Goal: Transaction & Acquisition: Purchase product/service

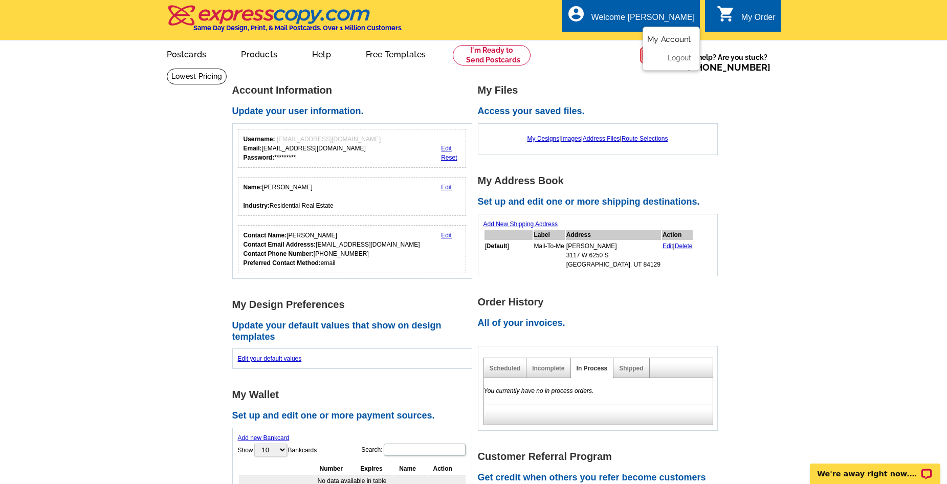
click at [663, 40] on link "My Account" at bounding box center [669, 39] width 44 height 9
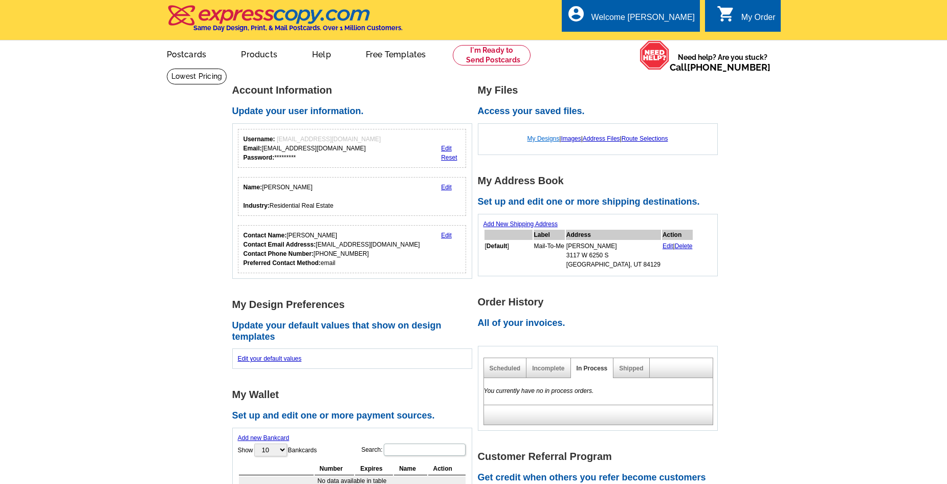
click at [536, 140] on link "My Designs" at bounding box center [544, 138] width 32 height 7
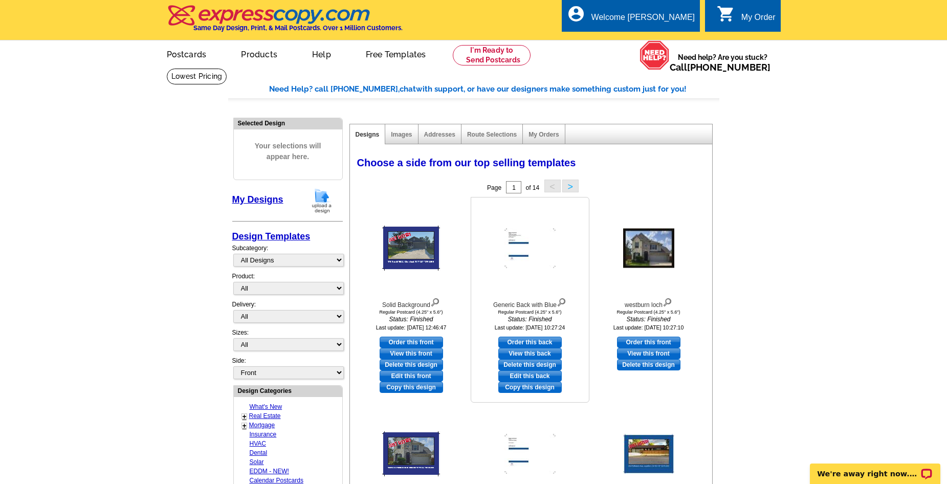
click at [518, 355] on link "View this back" at bounding box center [530, 353] width 63 height 11
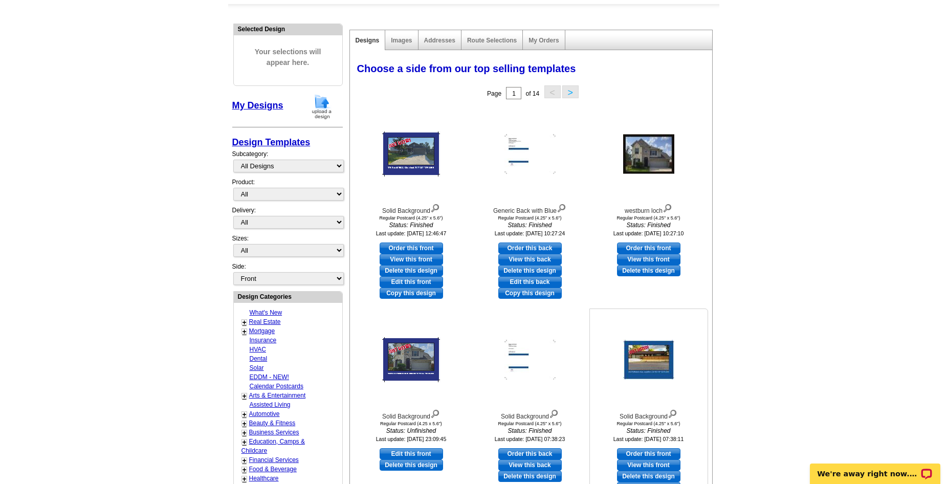
scroll to position [102, 0]
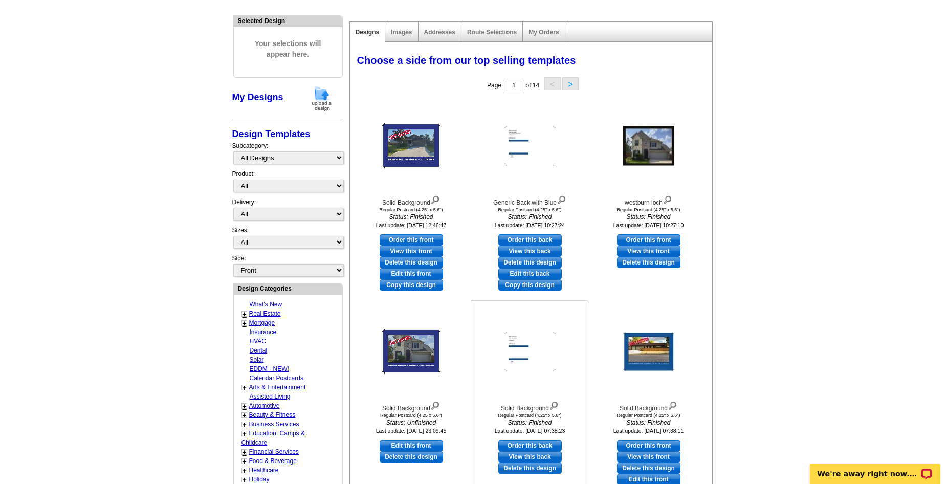
click at [538, 456] on link "View this back" at bounding box center [530, 456] width 63 height 11
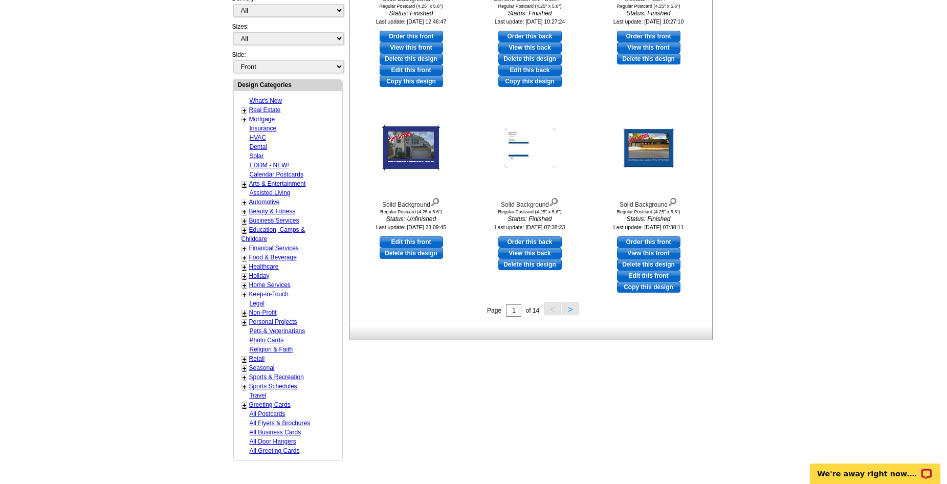
scroll to position [307, 0]
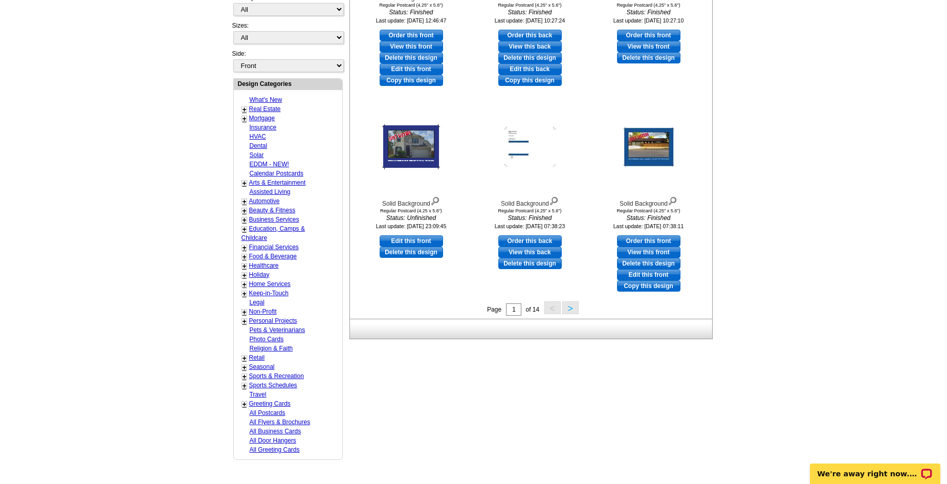
click at [571, 308] on button ">" at bounding box center [570, 307] width 16 height 13
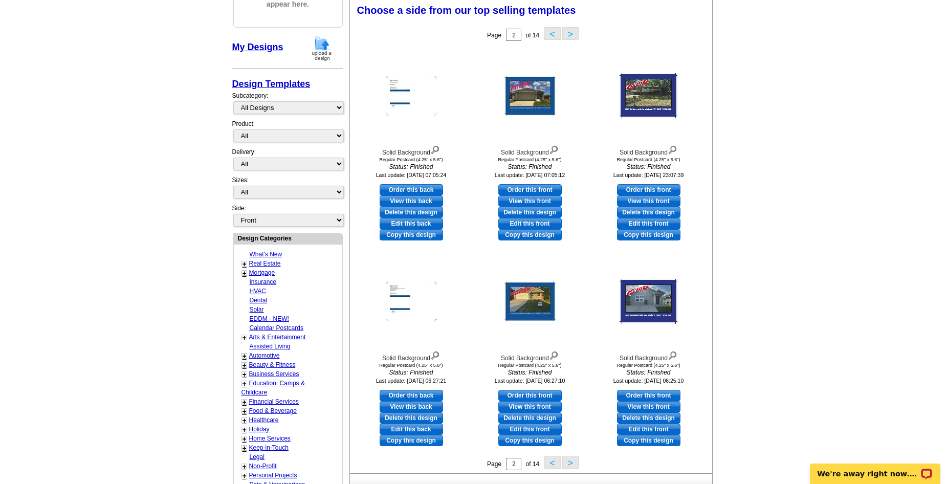
scroll to position [151, 0]
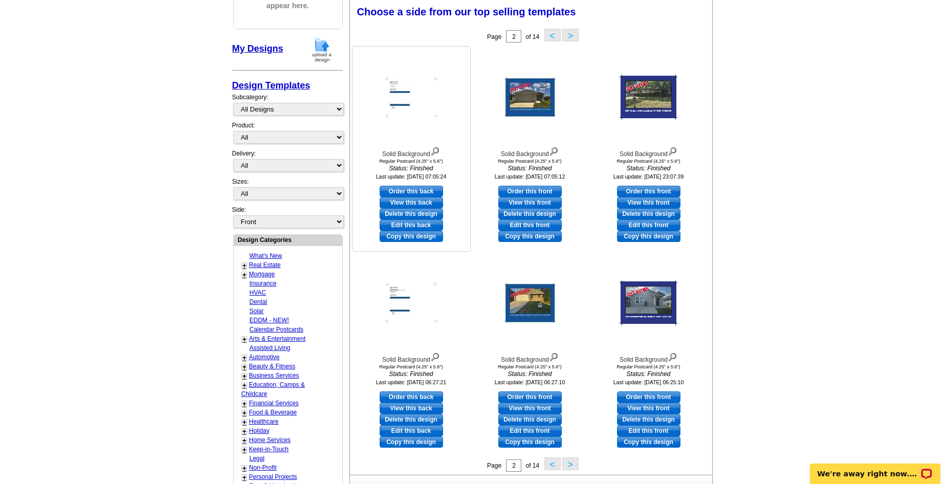
click at [396, 204] on link "View this back" at bounding box center [411, 202] width 63 height 11
click at [406, 409] on link "View this back" at bounding box center [411, 408] width 63 height 11
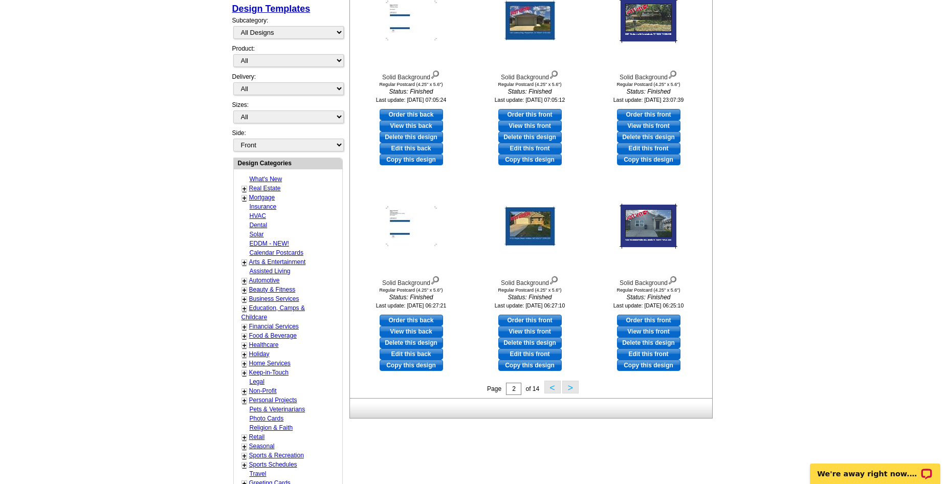
scroll to position [305, 0]
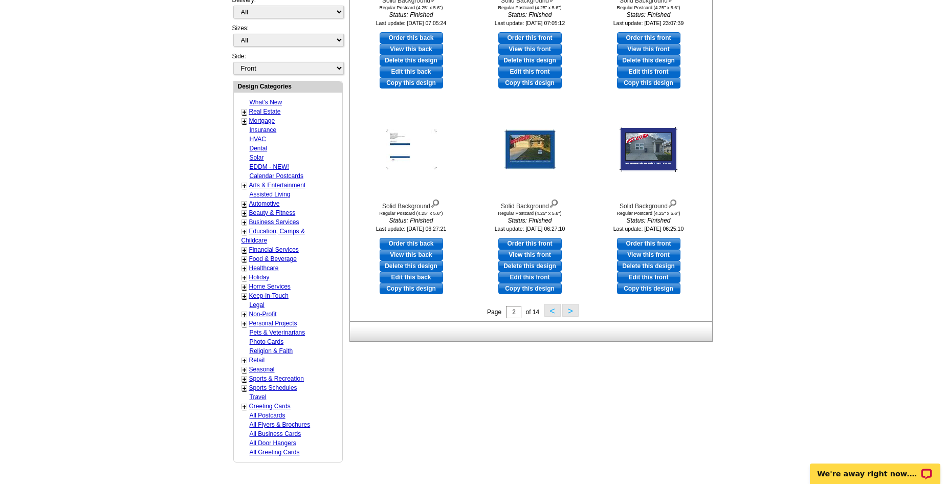
click at [572, 310] on button ">" at bounding box center [570, 310] width 16 height 13
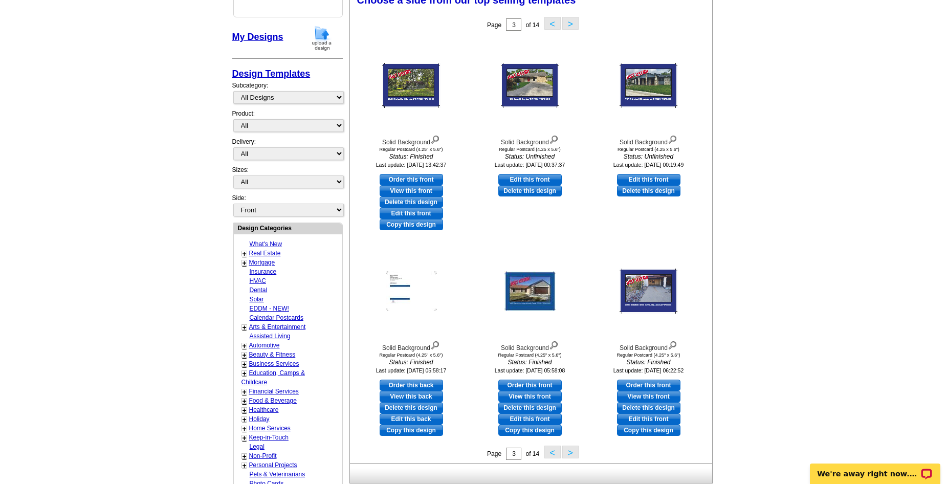
scroll to position [151, 0]
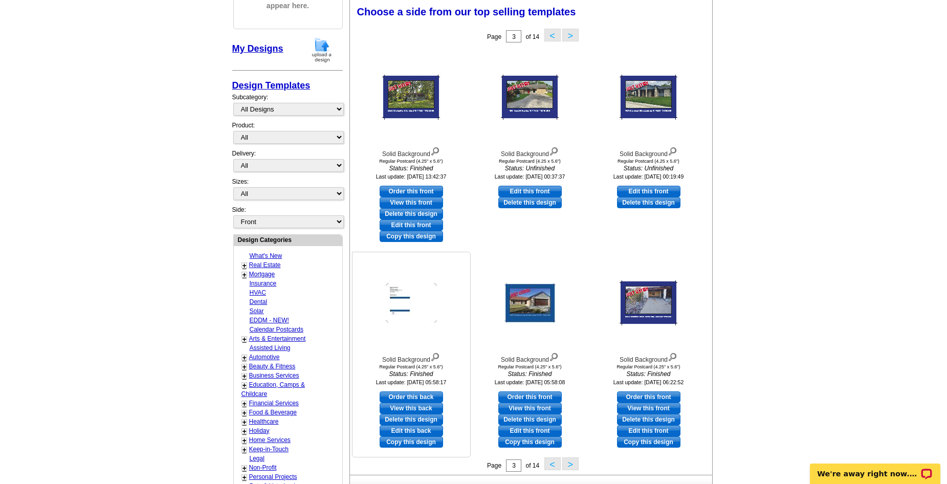
click at [429, 409] on link "View this back" at bounding box center [411, 408] width 63 height 11
click at [410, 397] on link "Order this back" at bounding box center [411, 397] width 63 height 11
select select "1"
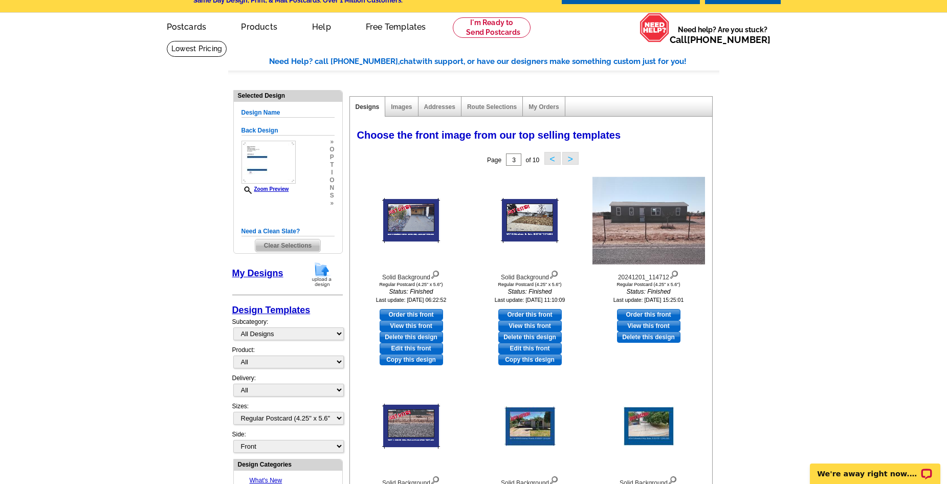
scroll to position [0, 0]
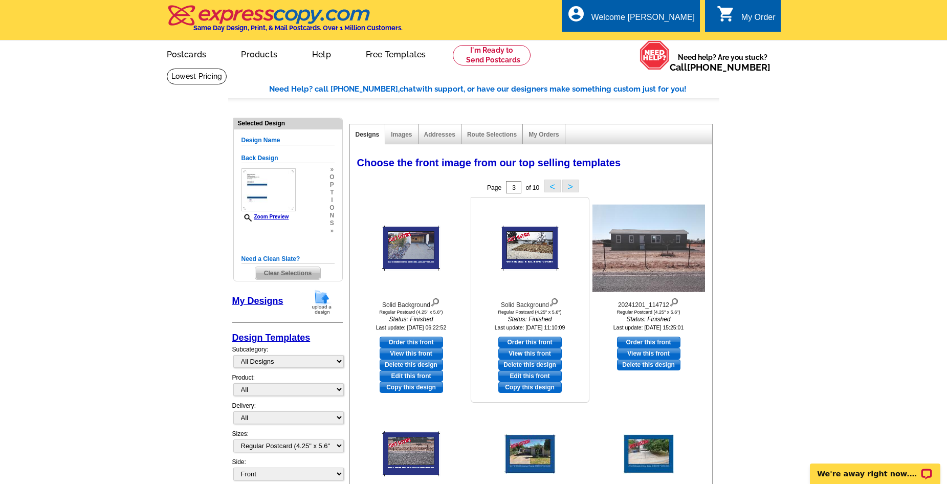
click at [528, 377] on link "Edit this front" at bounding box center [530, 376] width 63 height 11
select select "back"
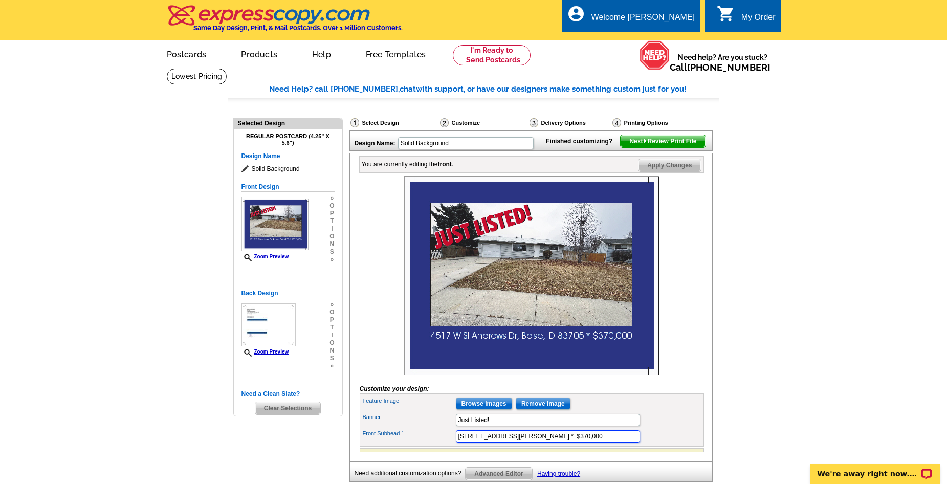
drag, startPoint x: 458, startPoint y: 455, endPoint x: 566, endPoint y: 453, distance: 108.0
click at [566, 443] on input "4517 W St Andrews Dr, Boise, ID 83705 * $370,000" at bounding box center [548, 436] width 184 height 12
paste input "[STREET_ADDRESS][PERSON_NAME]"
drag, startPoint x: 574, startPoint y: 453, endPoint x: 585, endPoint y: 453, distance: 10.2
click at [585, 443] on input "19831 Doc Holiday Dr, Lytle, TX 78052 * $370,000" at bounding box center [548, 436] width 184 height 12
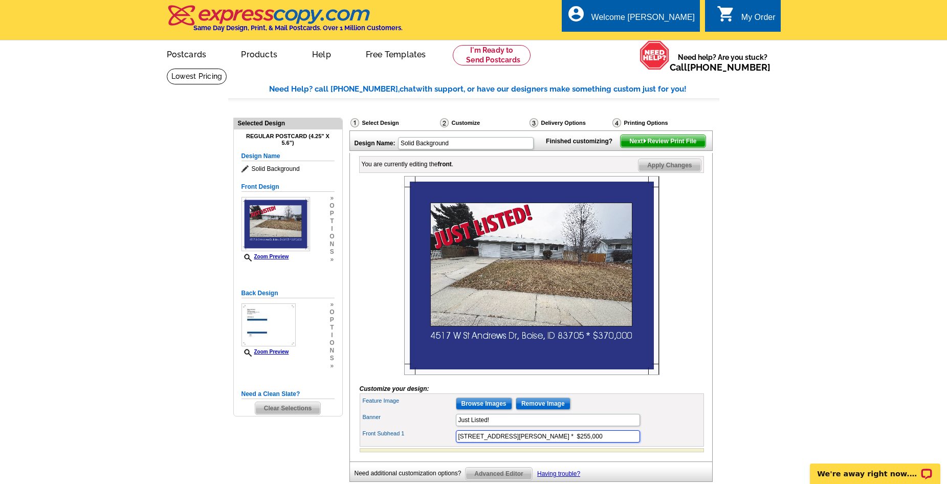
type input "19831 Doc Holiday Dr, Lytle, TX 78052 * $255,000"
click at [746, 435] on main "Need Help? call 800-260-5887, chat with support, or have our designers make som…" at bounding box center [473, 301] width 947 height 467
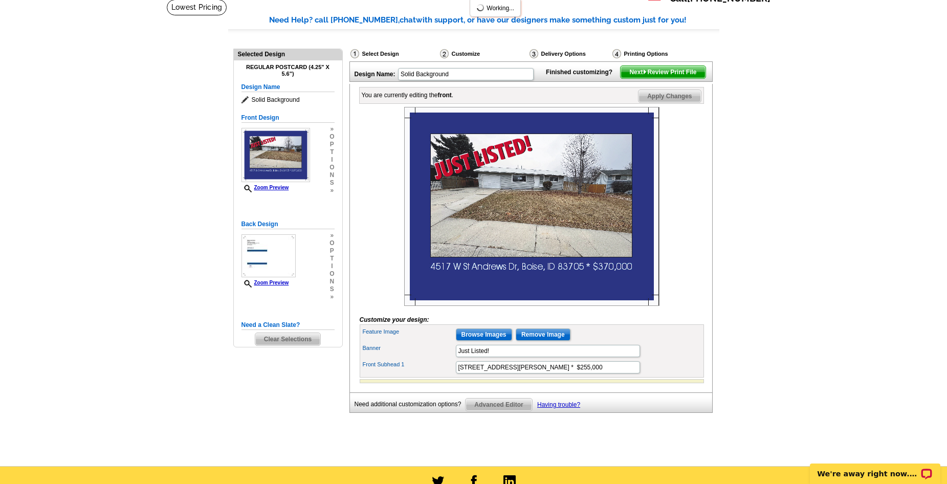
scroll to position [51, 0]
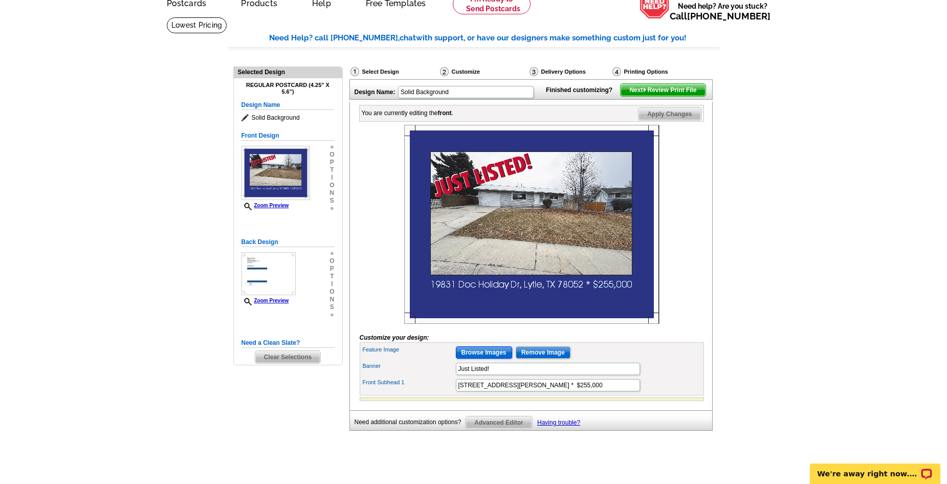
click at [485, 359] on input "Browse Images" at bounding box center [484, 353] width 56 height 12
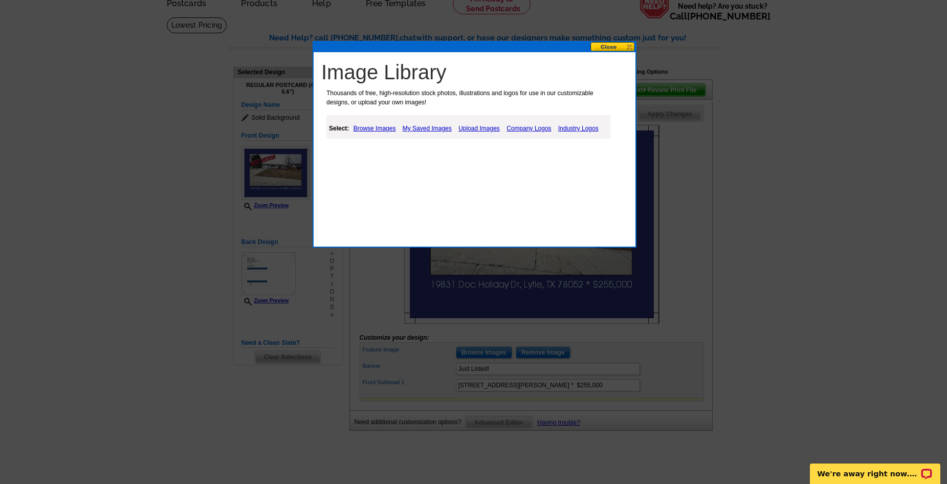
click at [472, 125] on link "Upload Images" at bounding box center [479, 128] width 47 height 12
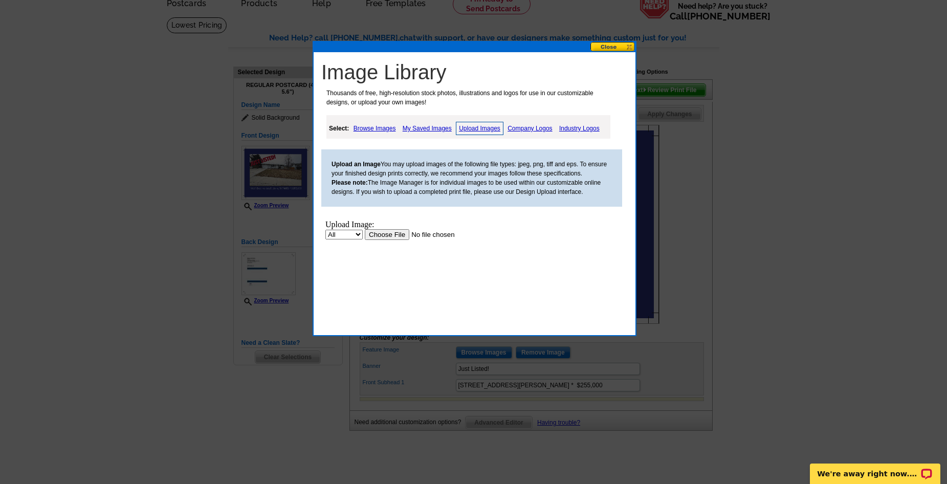
scroll to position [0, 0]
click at [377, 235] on input "file" at bounding box center [429, 234] width 129 height 11
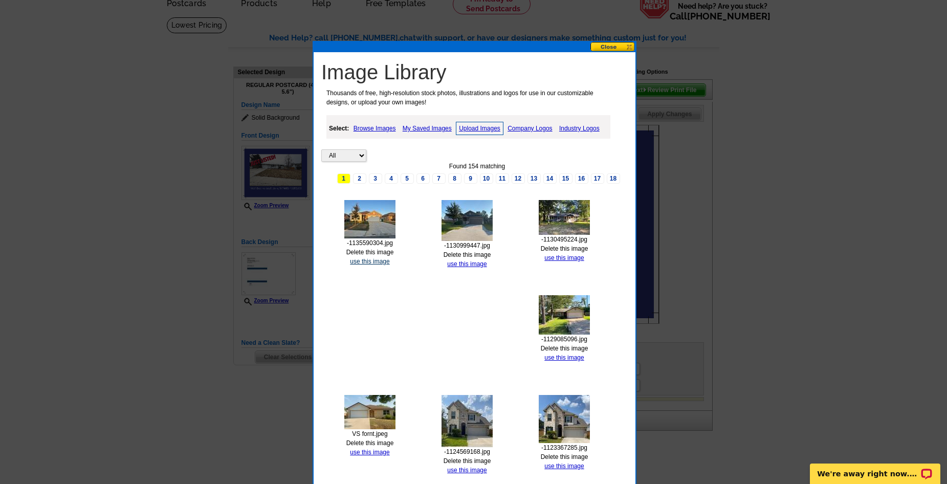
click at [376, 261] on link "use this image" at bounding box center [369, 261] width 39 height 7
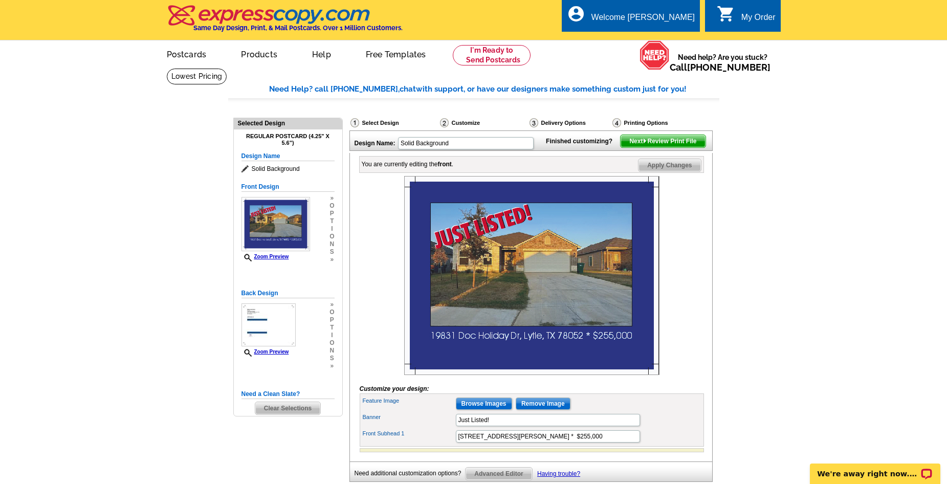
click at [666, 147] on span "Next Review Print File" at bounding box center [663, 141] width 84 height 12
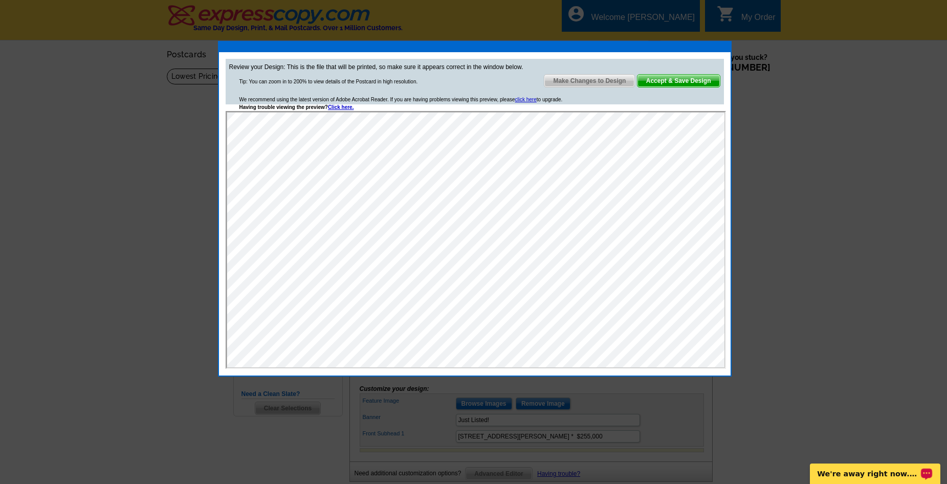
click at [670, 83] on span "Accept & Save Design" at bounding box center [679, 81] width 82 height 12
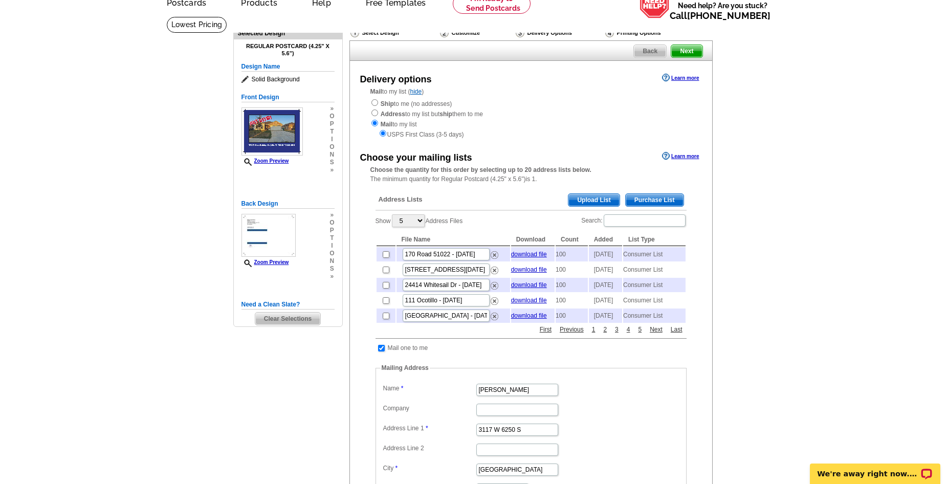
scroll to position [51, 0]
click at [655, 204] on span "Purchase List" at bounding box center [655, 200] width 58 height 12
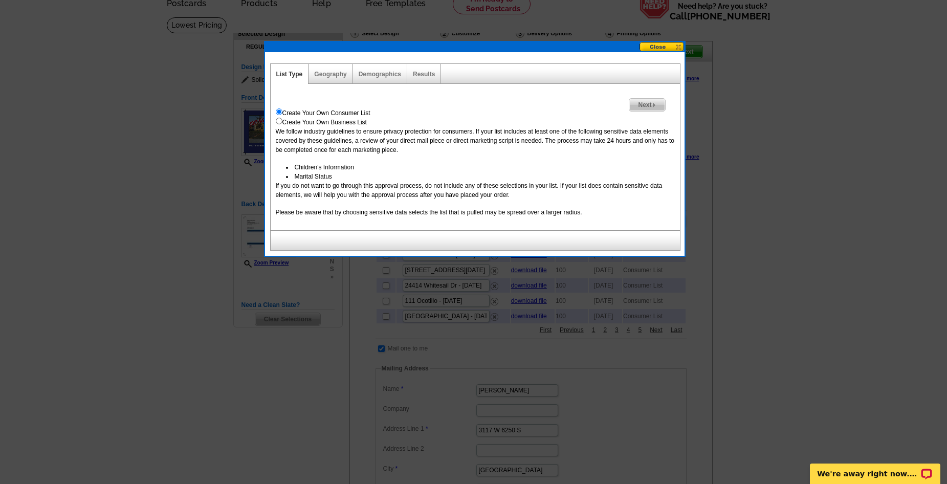
click at [651, 106] on span "Next" at bounding box center [647, 105] width 35 height 12
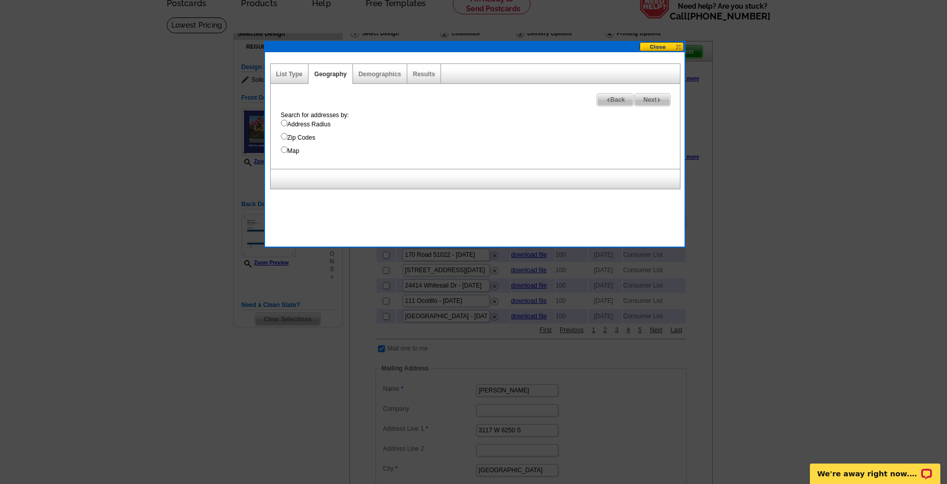
click at [285, 122] on input "Address Radius" at bounding box center [284, 123] width 7 height 7
radio input "true"
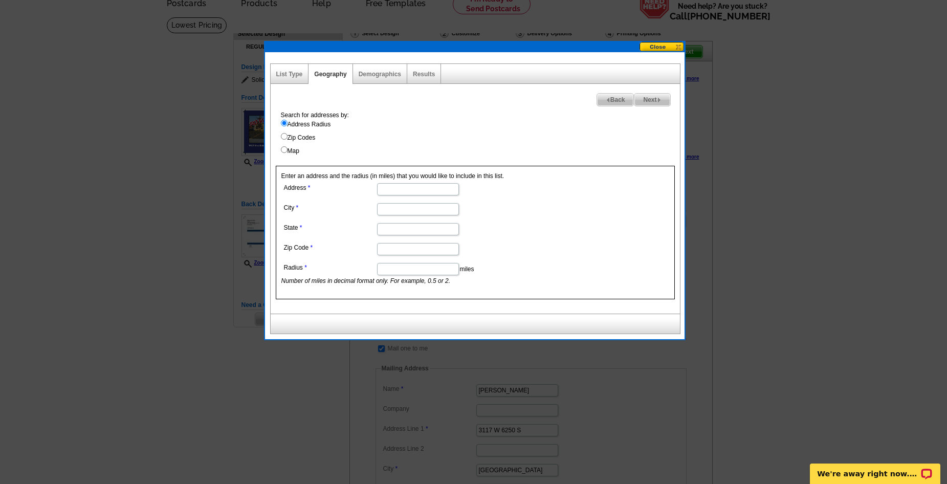
click at [399, 187] on input "Address" at bounding box center [418, 189] width 82 height 12
paste input "19831 Doc Holiday Dr, Lytle, TX 78052"
drag, startPoint x: 412, startPoint y: 187, endPoint x: 423, endPoint y: 187, distance: 11.8
click at [423, 187] on input "19831 Doc Holiday Dr, Lytle, TX 78052" at bounding box center [418, 189] width 82 height 12
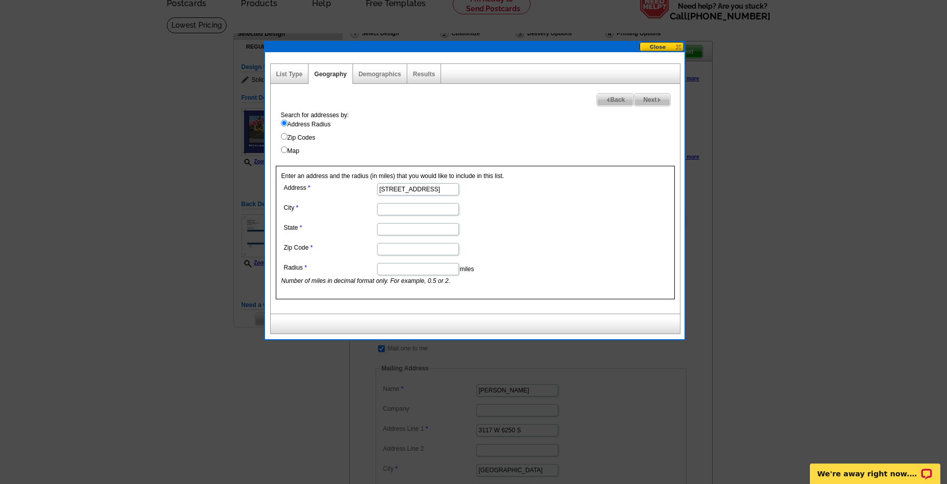
scroll to position [0, 18]
type input "19831 Doc Holiday Dr, , TX 78052"
click at [387, 210] on input "City" at bounding box center [418, 209] width 82 height 12
paste input "Lytle"
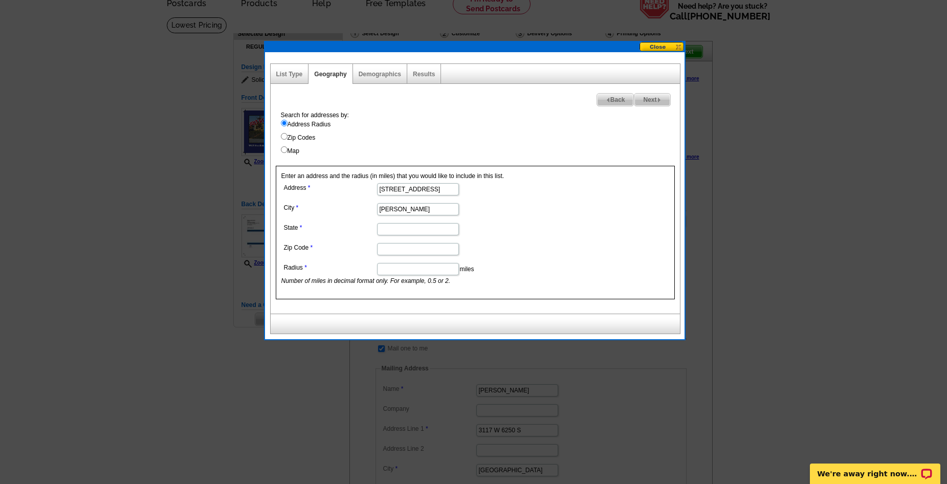
type input "Lytle"
click at [391, 228] on input "State" at bounding box center [418, 229] width 82 height 12
type input "TX"
drag, startPoint x: 443, startPoint y: 189, endPoint x: 436, endPoint y: 189, distance: 7.2
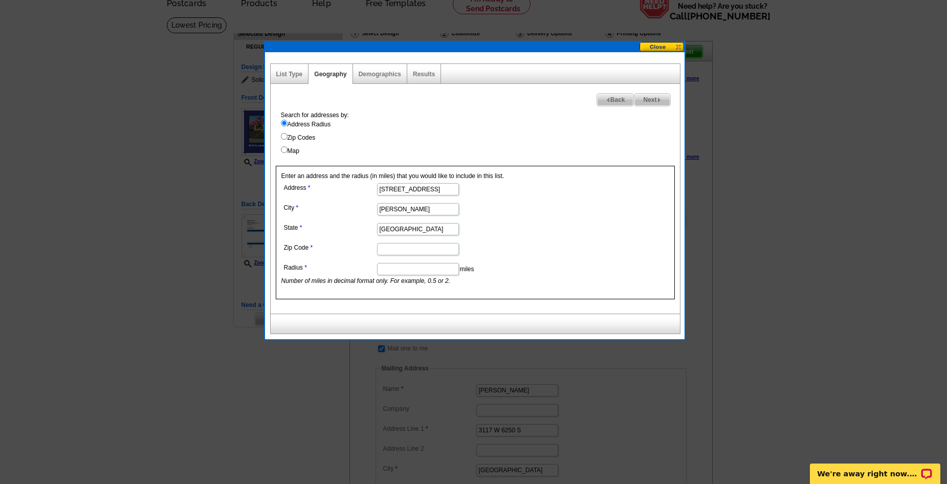
click at [436, 189] on input "19831 Doc Holiday Dr, , TX 78052" at bounding box center [418, 189] width 82 height 12
drag, startPoint x: 437, startPoint y: 191, endPoint x: 459, endPoint y: 191, distance: 22.5
click at [459, 191] on dd "19831 Doc Holiday Dr, 78052" at bounding box center [418, 189] width 272 height 16
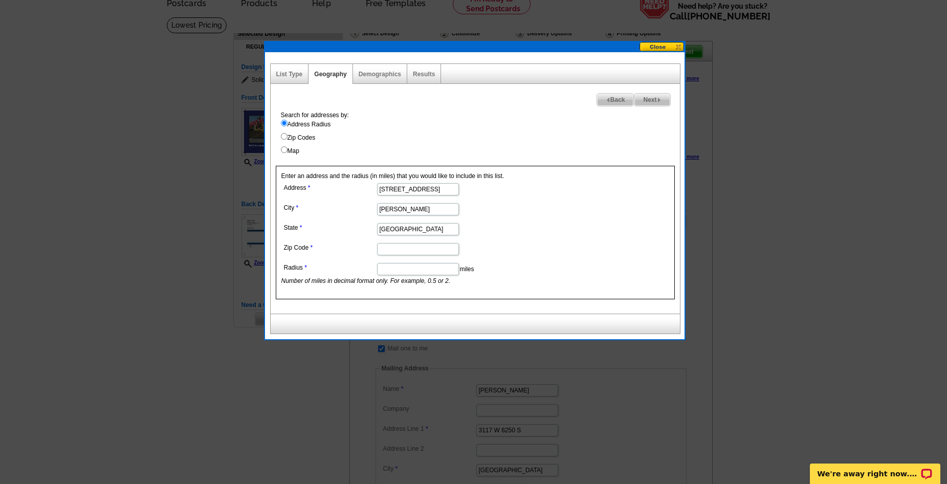
type input "19831 Doc Holiday Dr,"
click at [392, 250] on input "Zip Code" at bounding box center [418, 249] width 82 height 12
paste input "78052"
type input "78052"
click at [391, 269] on input "Radius" at bounding box center [418, 269] width 82 height 12
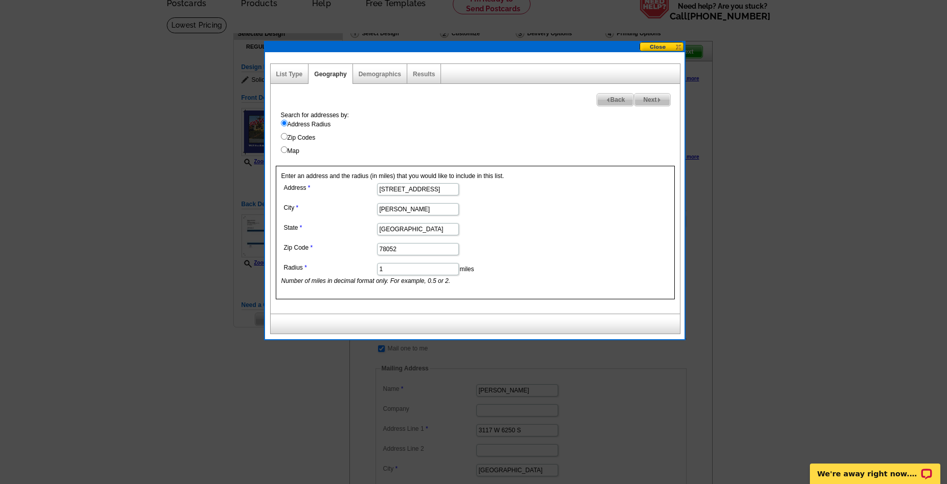
type input "1"
click at [577, 271] on form "Address 19831 Doc Holiday Dr, City Lytle State TX Zip Code 78052 Radius 1 miles…" at bounding box center [476, 233] width 388 height 105
click at [648, 98] on span "Next" at bounding box center [652, 100] width 35 height 12
select select
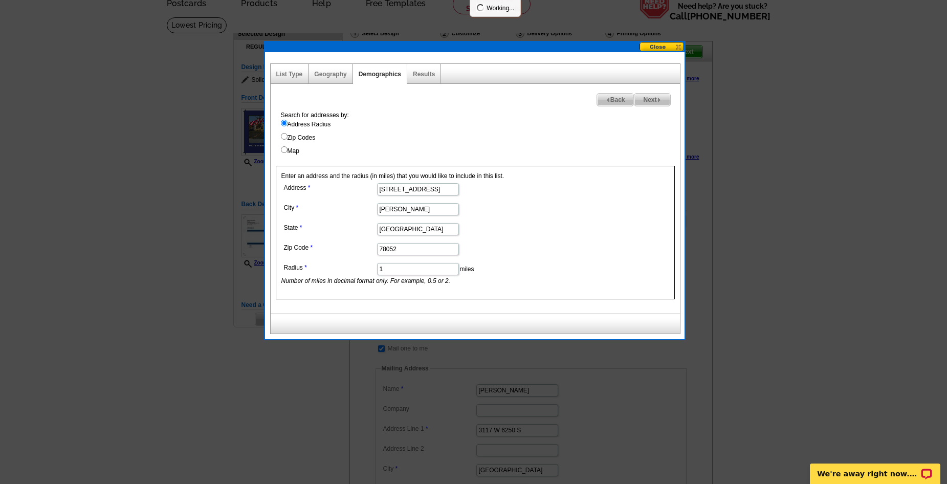
select select
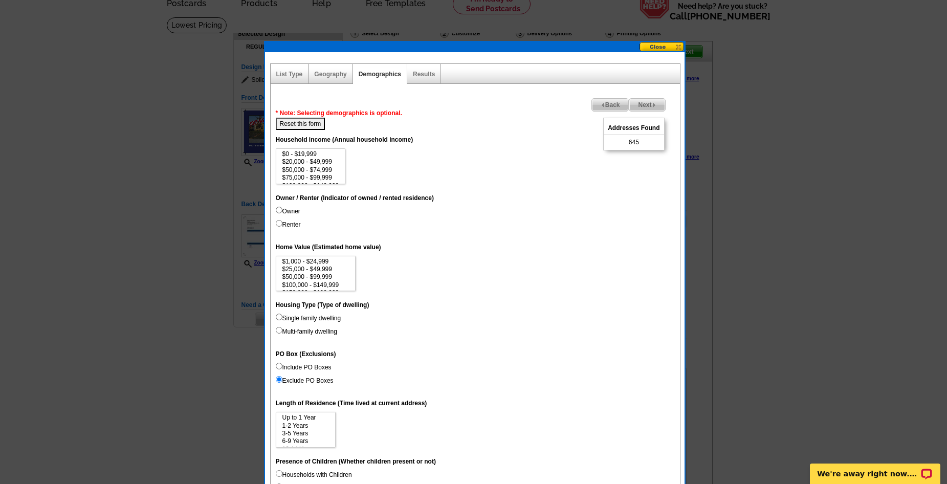
click at [652, 106] on img at bounding box center [654, 105] width 5 height 5
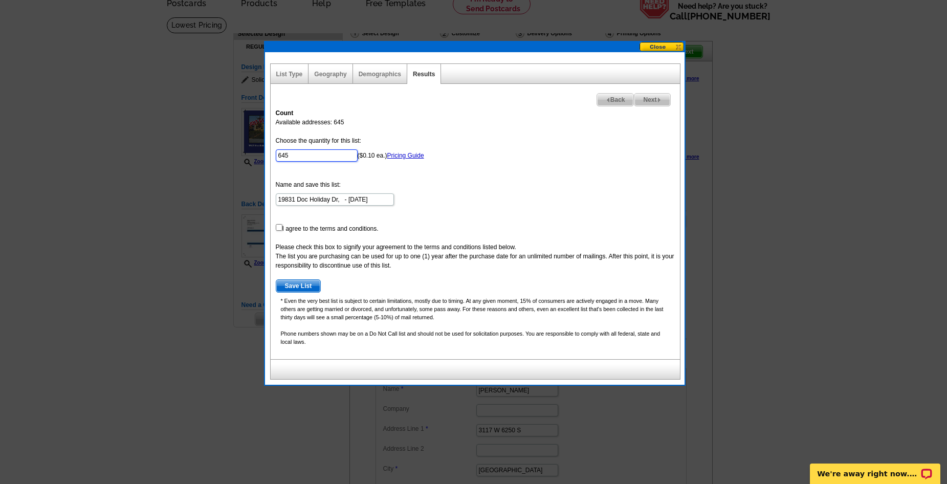
drag, startPoint x: 292, startPoint y: 157, endPoint x: 234, endPoint y: 152, distance: 58.5
click at [234, 152] on body "Welcome back Chris My Account Logout local_phone Same Day Design, Print, & Mail…" at bounding box center [473, 426] width 947 height 955
type input "100"
click at [279, 228] on input "checkbox" at bounding box center [279, 227] width 7 height 7
checkbox input "true"
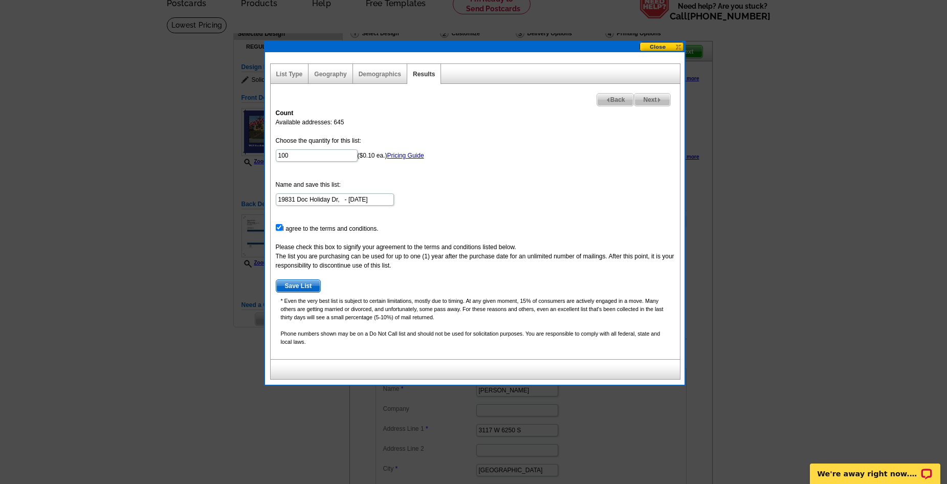
click at [310, 284] on span "Save List" at bounding box center [298, 286] width 45 height 12
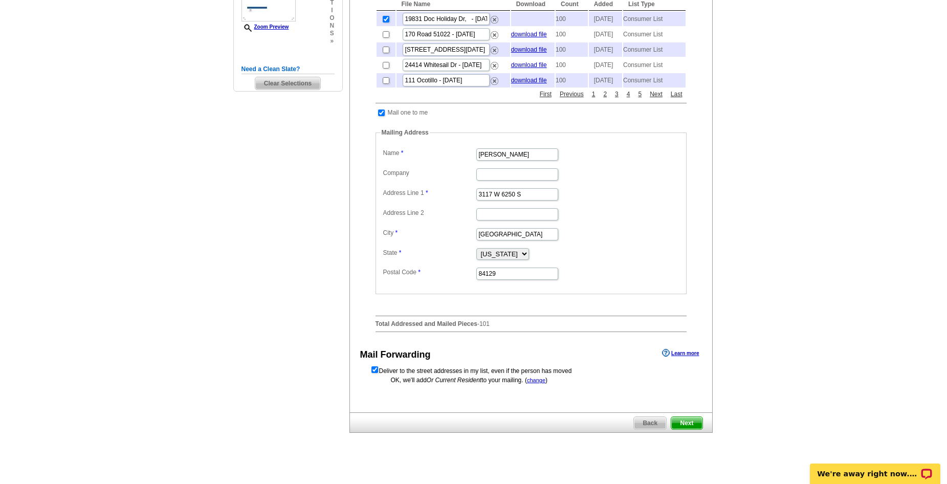
scroll to position [307, 0]
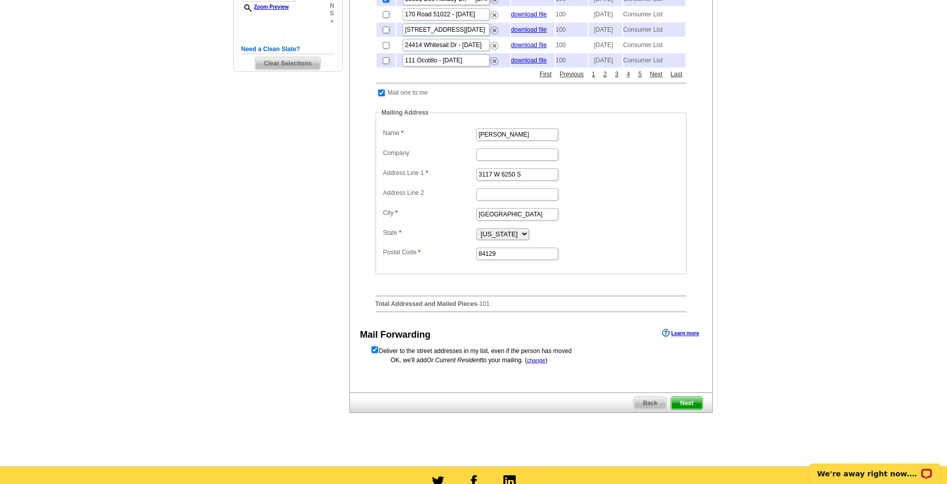
click at [695, 409] on span "Next" at bounding box center [687, 403] width 31 height 12
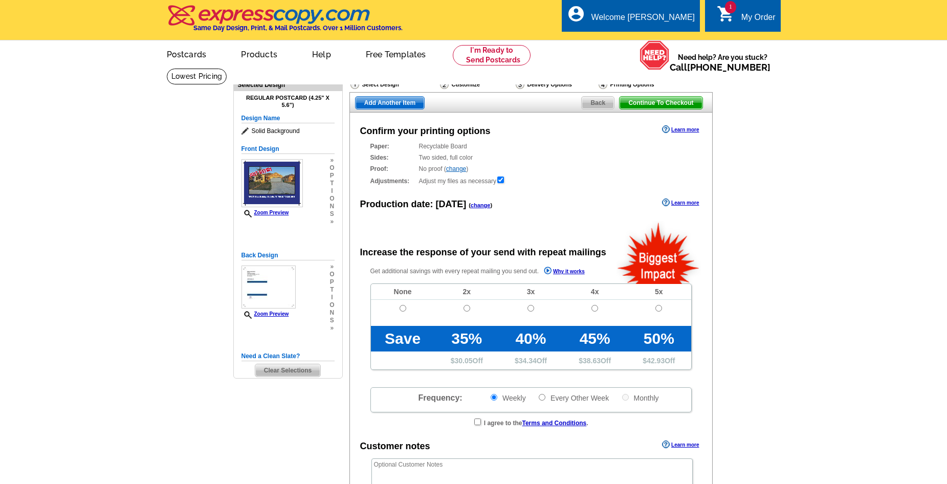
radio input "false"
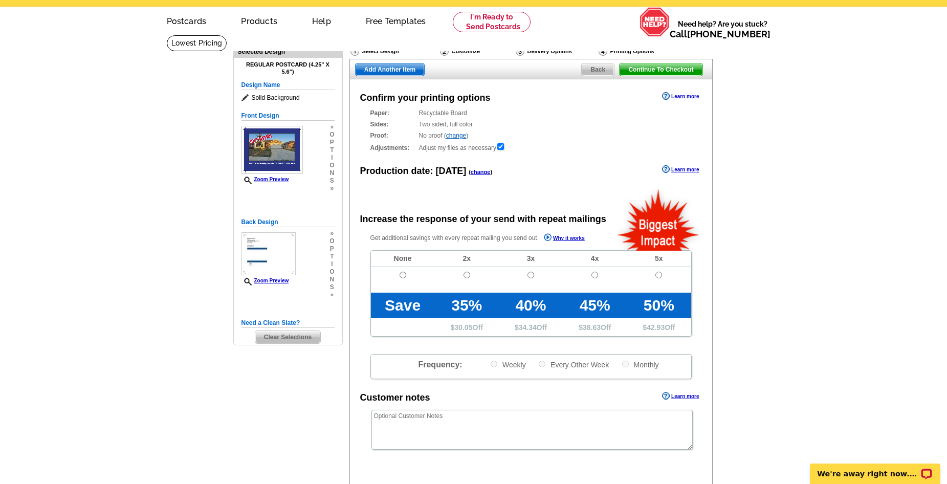
scroll to position [51, 0]
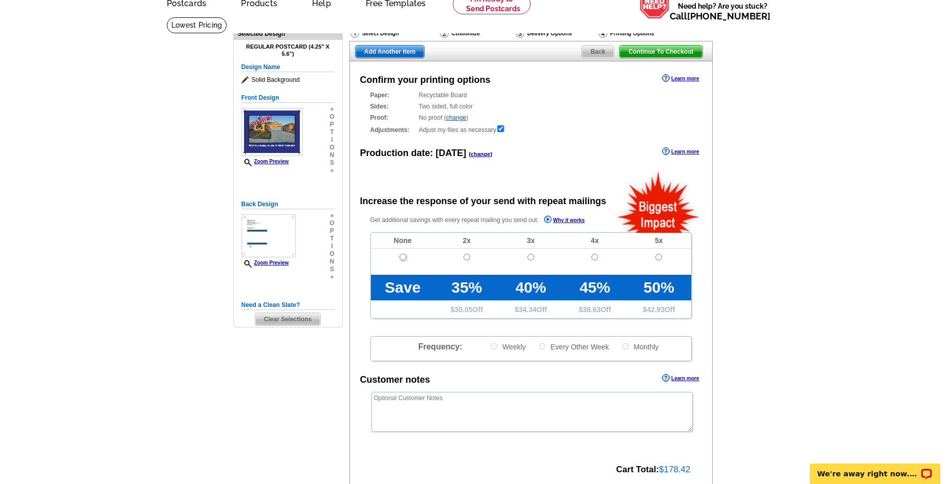
click at [402, 258] on input "radio" at bounding box center [403, 257] width 7 height 7
radio input "true"
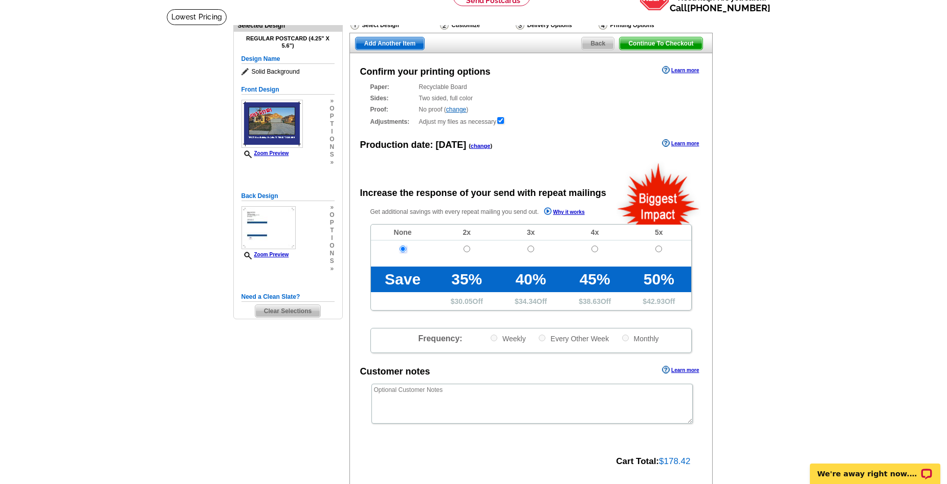
scroll to position [0, 0]
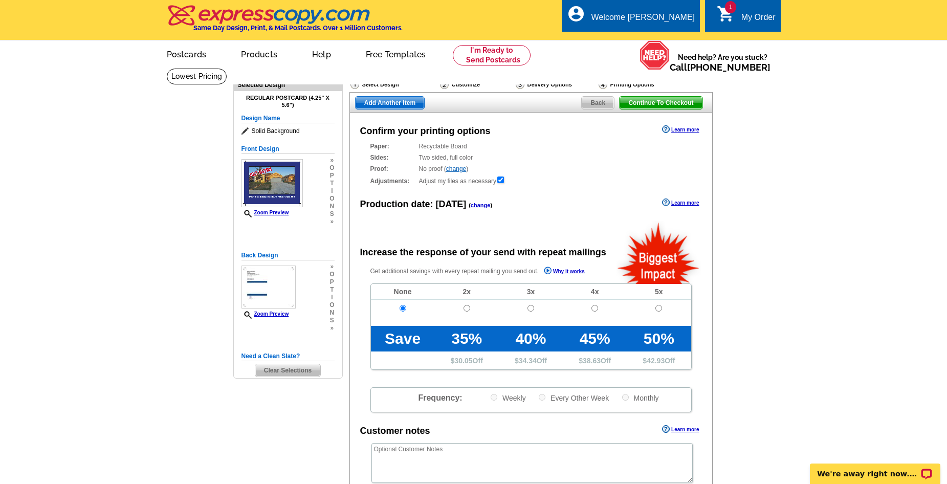
click at [668, 105] on span "Continue To Checkout" at bounding box center [661, 103] width 82 height 12
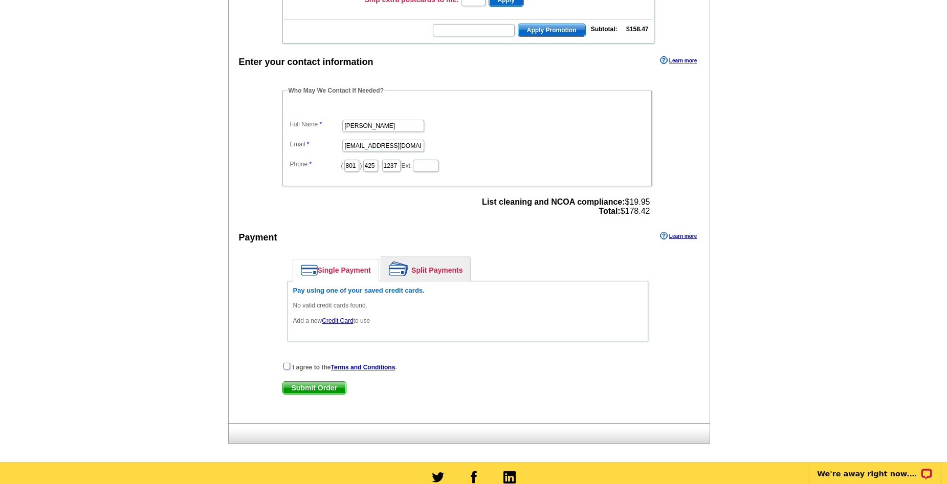
click at [288, 367] on input "checkbox" at bounding box center [287, 366] width 7 height 7
checkbox input "true"
click at [305, 391] on span "Submit Order" at bounding box center [314, 388] width 63 height 12
click at [341, 320] on link "Credit Card" at bounding box center [337, 320] width 31 height 7
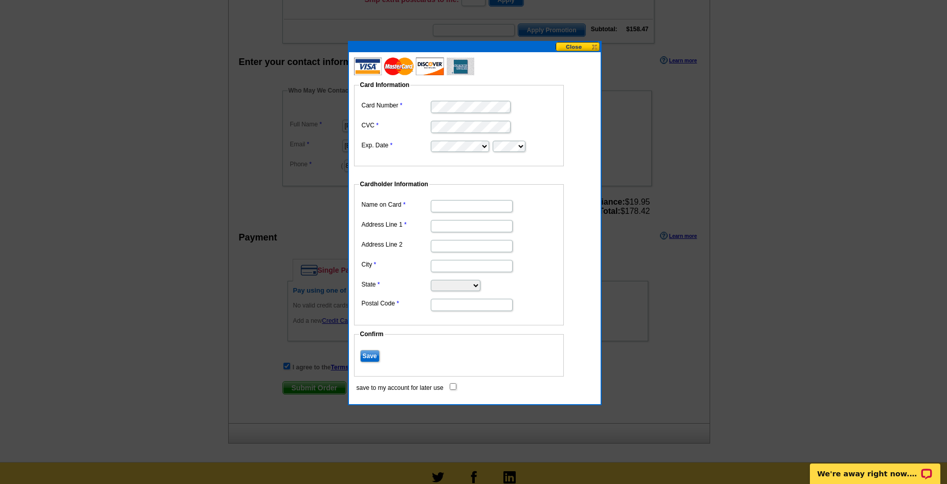
click at [474, 207] on input "Name on Card" at bounding box center [472, 206] width 82 height 12
type input "[PERSON_NAME]"
click at [467, 224] on input "Address Line 1" at bounding box center [472, 226] width 82 height 12
type input "[STREET_ADDRESS]"
click at [443, 265] on input "City" at bounding box center [472, 266] width 82 height 12
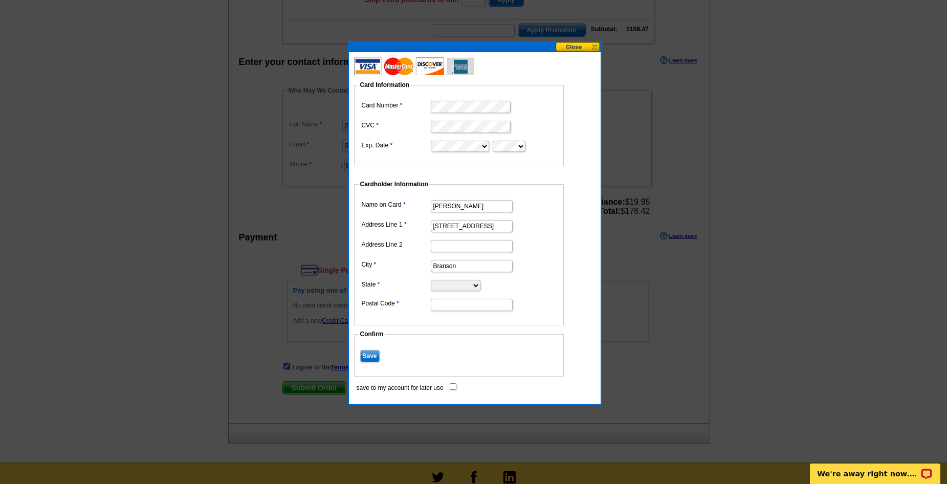
type input "Branson"
click at [464, 286] on select "Alabama Alaska Arizona Arkansas California Colorado Connecticut District of Col…" at bounding box center [456, 285] width 50 height 11
select select "MO"
click at [431, 280] on select "Alabama Alaska Arizona Arkansas California Colorado Connecticut District of Col…" at bounding box center [456, 285] width 50 height 11
click at [444, 305] on input "Postal Code" at bounding box center [472, 305] width 82 height 12
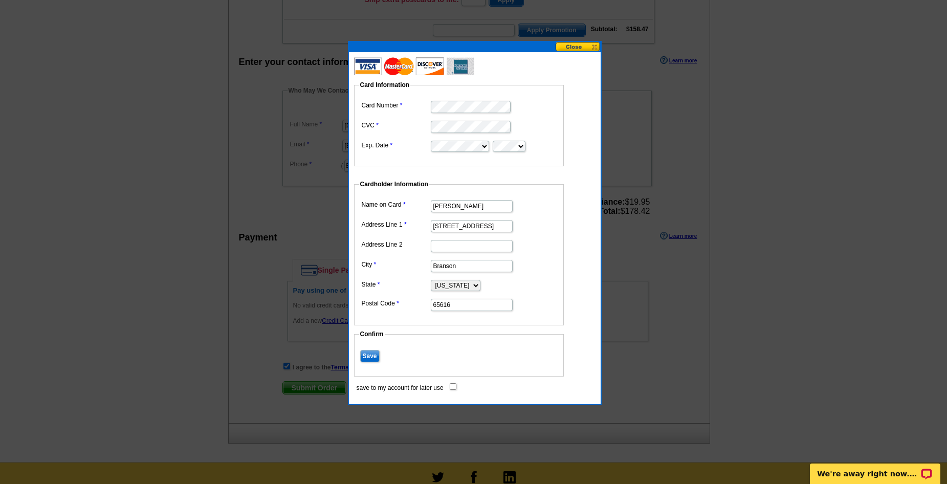
type input "65616"
click at [472, 348] on dd "Save" at bounding box center [459, 356] width 200 height 16
click at [371, 356] on input "Save" at bounding box center [369, 356] width 19 height 12
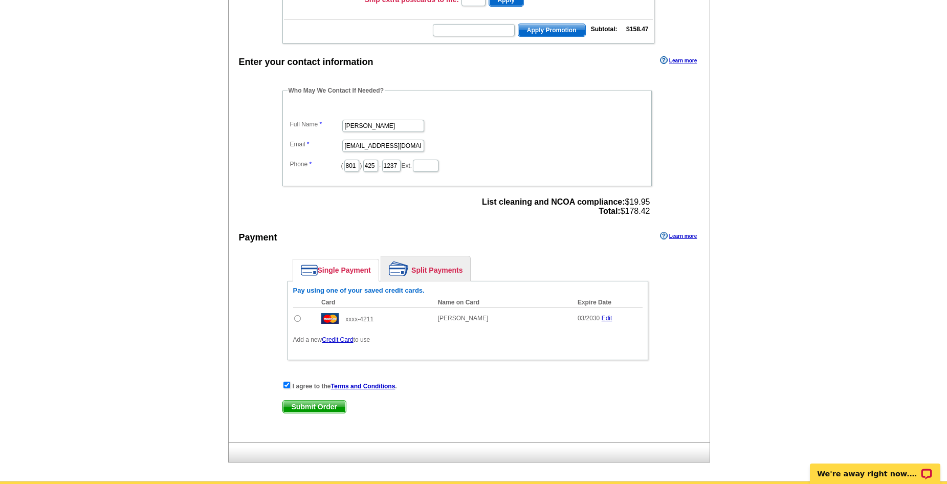
click at [295, 318] on input "radio" at bounding box center [297, 318] width 7 height 7
radio input "true"
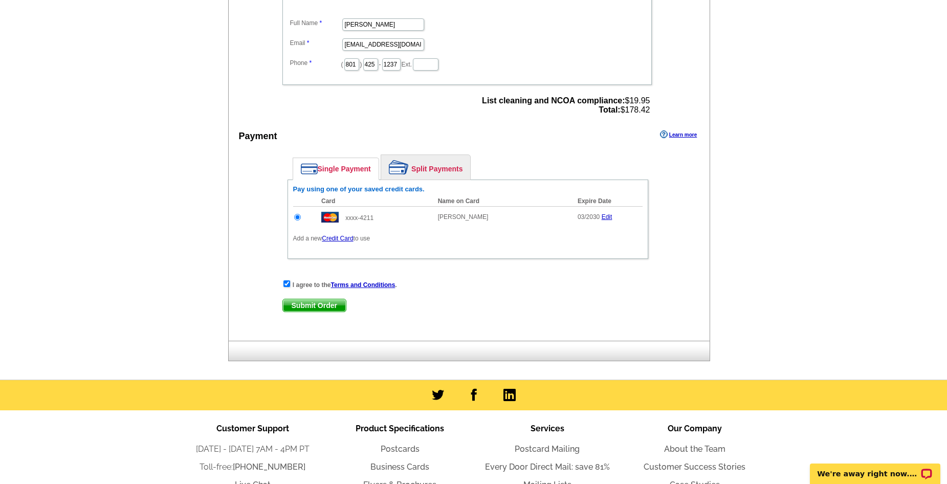
scroll to position [358, 0]
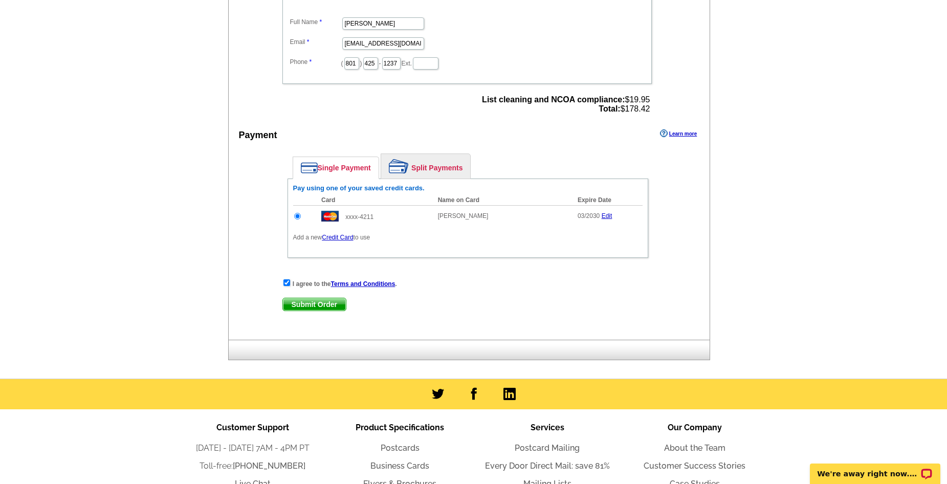
click at [330, 307] on span "Submit Order" at bounding box center [314, 304] width 63 height 12
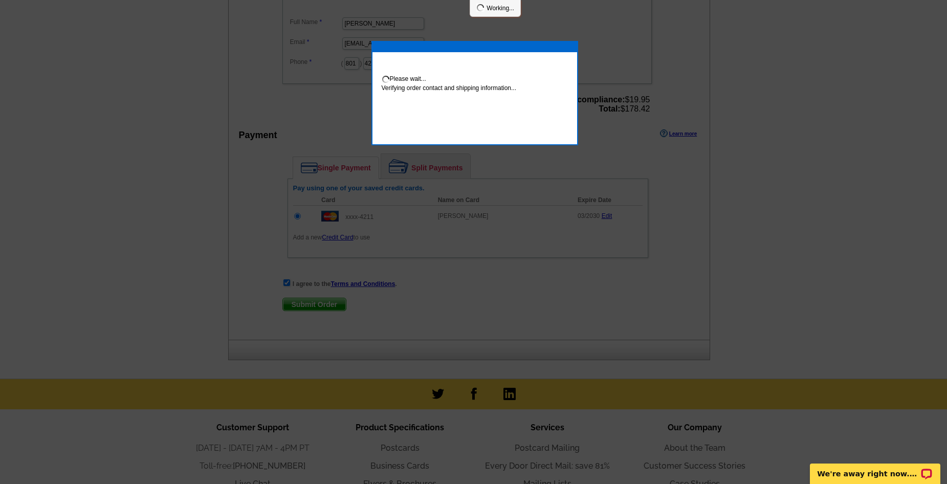
scroll to position [354, 0]
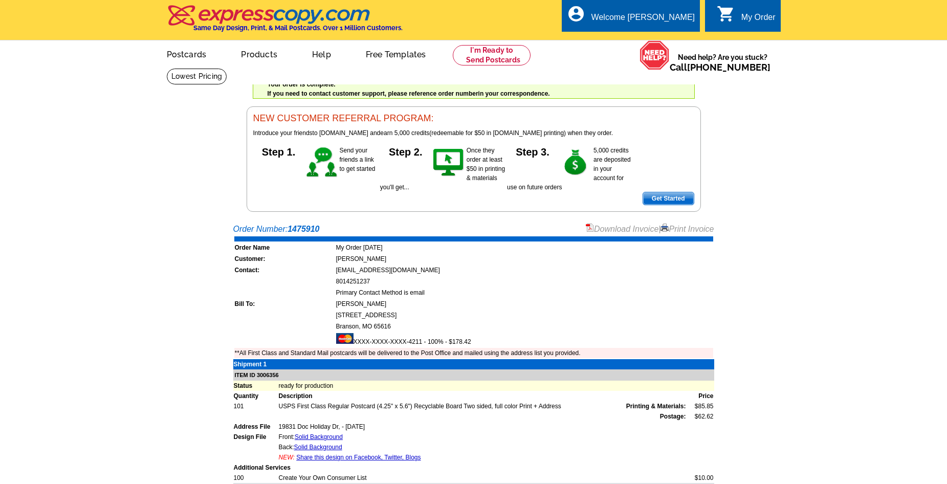
click at [615, 231] on link "Download Invoice" at bounding box center [622, 229] width 73 height 9
